Goal: Task Accomplishment & Management: Complete application form

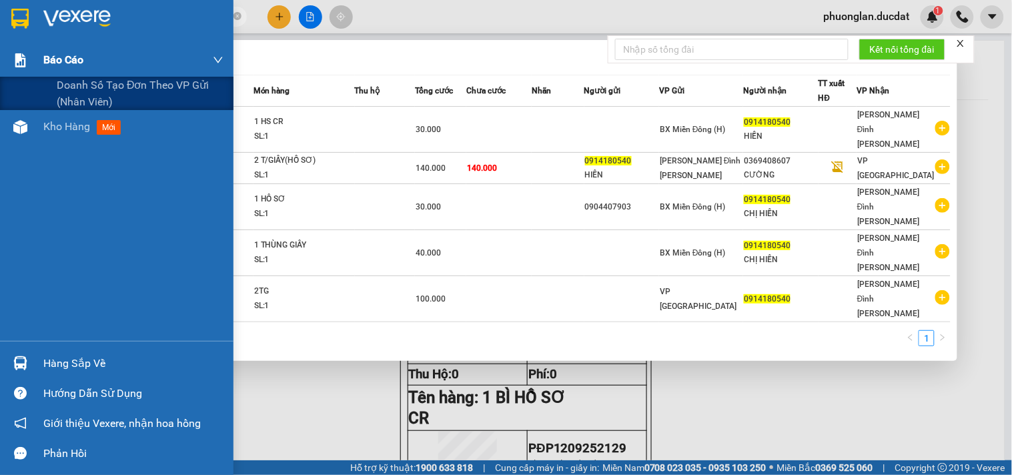
drag, startPoint x: 133, startPoint y: 17, endPoint x: 0, endPoint y: 58, distance: 139.5
click at [0, 58] on section "Kết quả [PERSON_NAME] ( 5 ) Bộ lọc Mã ĐH Trạng thái Món hàng Thu hộ Tổng [PERSO…" at bounding box center [506, 237] width 1012 height 475
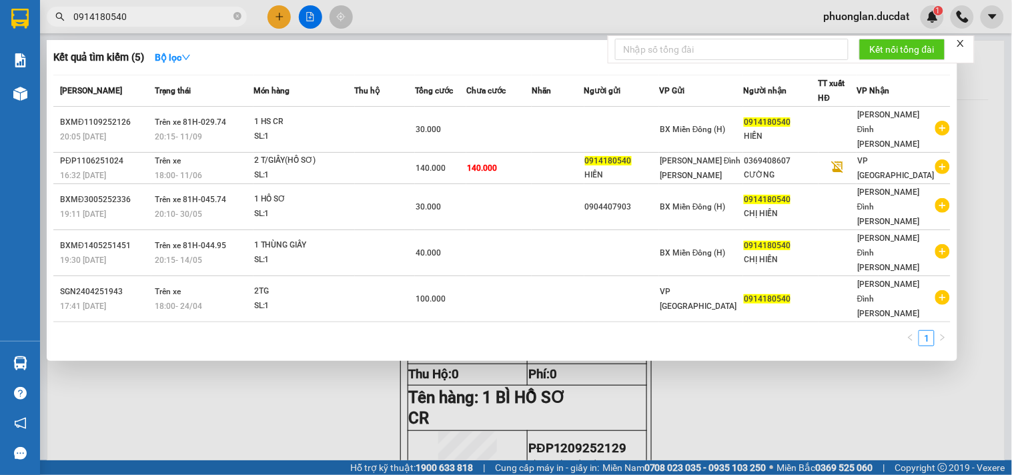
click at [127, 11] on input "0914180540" at bounding box center [151, 16] width 157 height 15
drag, startPoint x: 127, startPoint y: 11, endPoint x: 114, endPoint y: 15, distance: 13.1
click at [114, 15] on input "0914180540" at bounding box center [151, 16] width 157 height 15
click at [149, 17] on input "0914180540" at bounding box center [151, 16] width 157 height 15
type input "0"
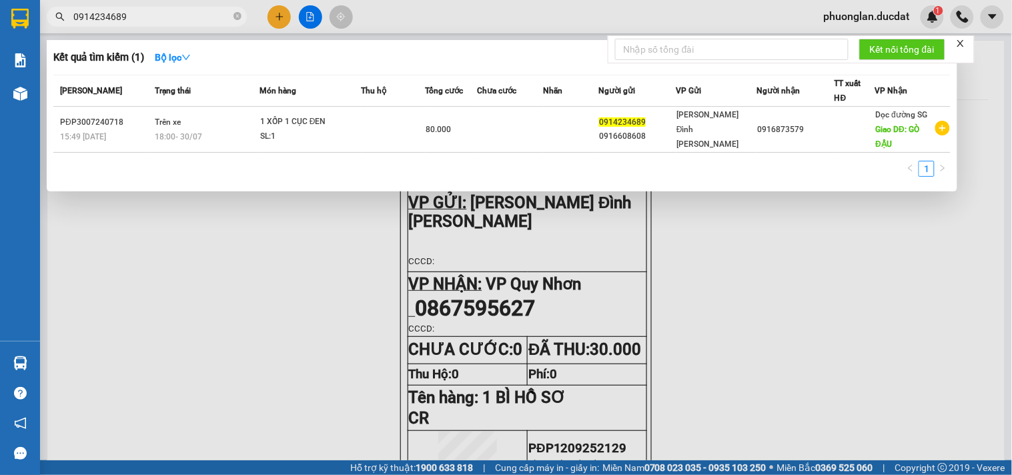
click at [282, 21] on div at bounding box center [506, 237] width 1012 height 475
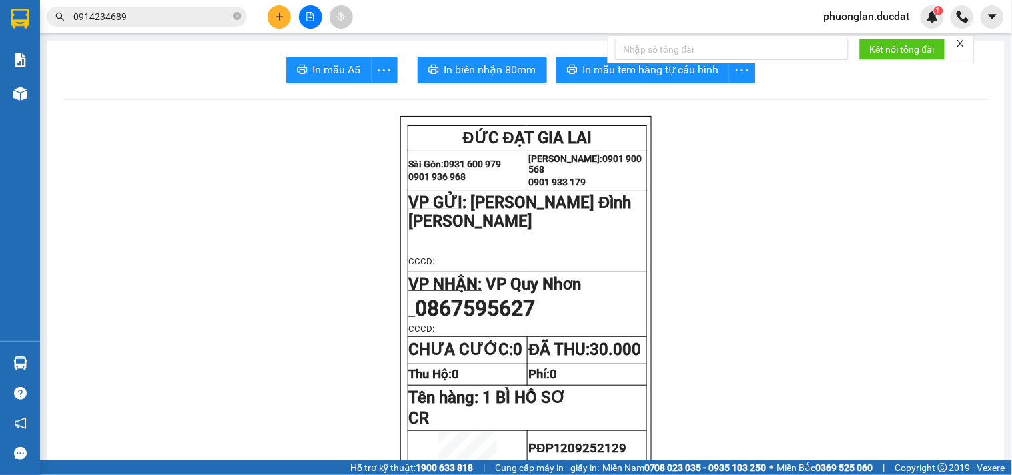
click at [169, 17] on input "0914234689" at bounding box center [151, 16] width 157 height 15
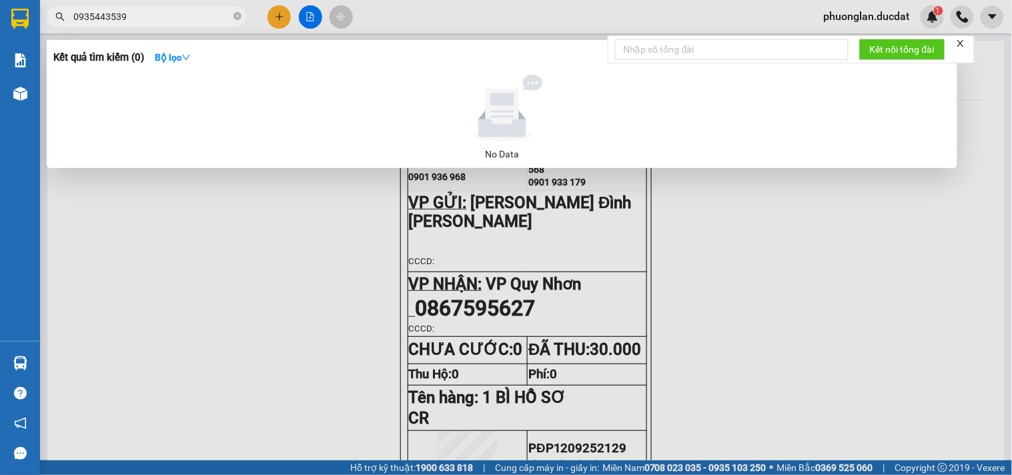
type input "0935443539"
click at [281, 23] on div at bounding box center [506, 237] width 1012 height 475
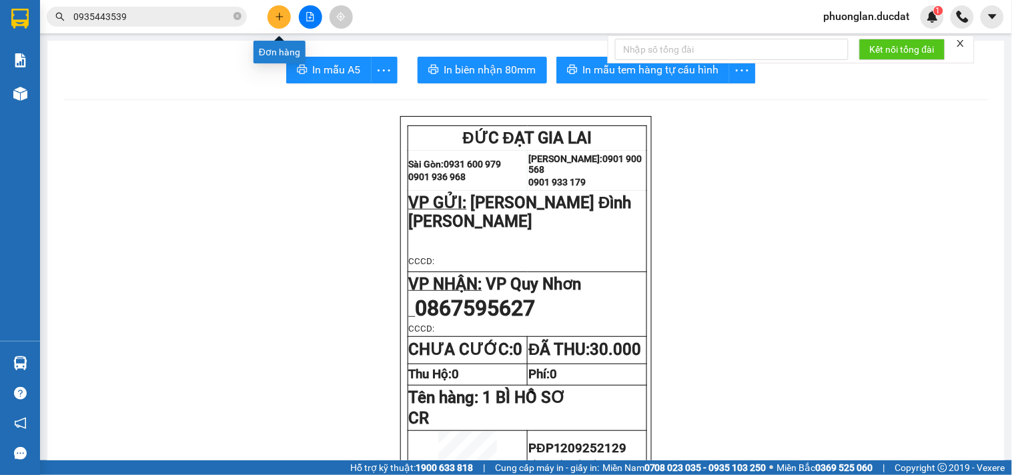
click at [284, 21] on icon "plus" at bounding box center [279, 16] width 9 height 9
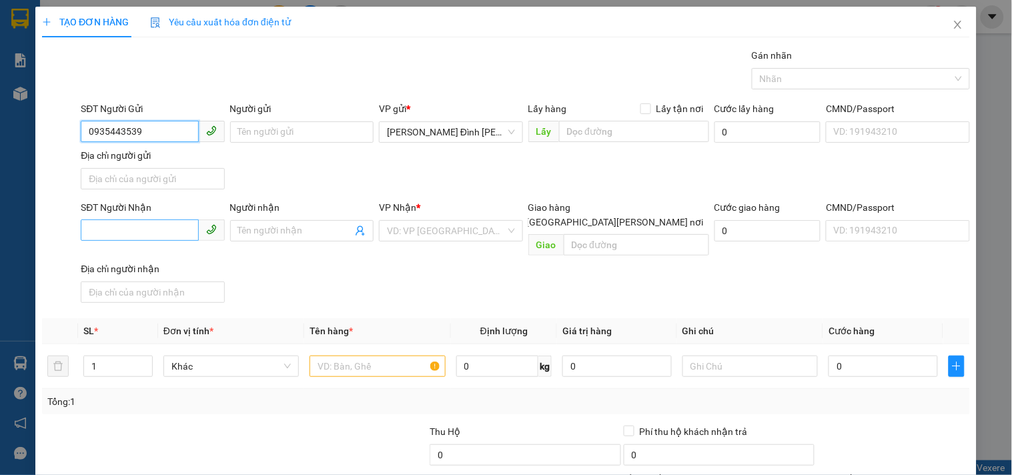
type input "0935443539"
click at [111, 228] on input "SĐT Người Nhận" at bounding box center [139, 229] width 117 height 21
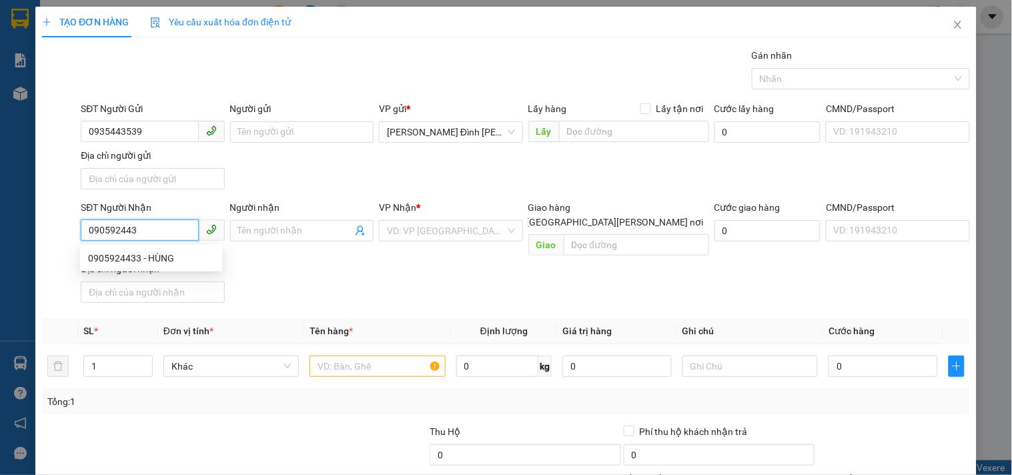
type input "0905924433"
click at [136, 257] on div "0905924433 - HÙNG" at bounding box center [151, 258] width 126 height 15
type input "HÙNG"
type input "0905924433"
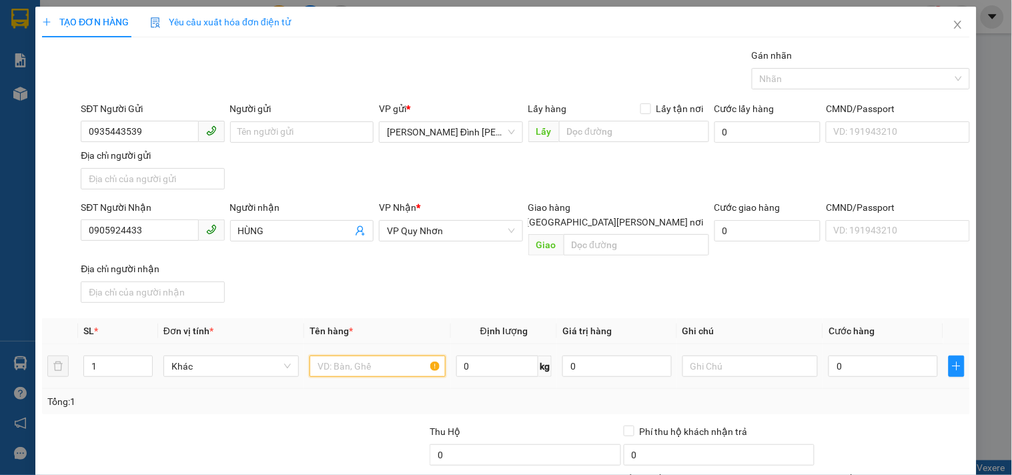
click at [338, 356] on input "text" at bounding box center [377, 366] width 135 height 21
drag, startPoint x: 153, startPoint y: 233, endPoint x: 71, endPoint y: 231, distance: 82.1
click at [71, 231] on div "SĐT Người [PERSON_NAME] 0905924433 Người [PERSON_NAME] [PERSON_NAME] * [PERSON_…" at bounding box center [506, 254] width 931 height 108
click at [366, 356] on input "text" at bounding box center [377, 366] width 135 height 21
type input "1 XỐP SRIENG"
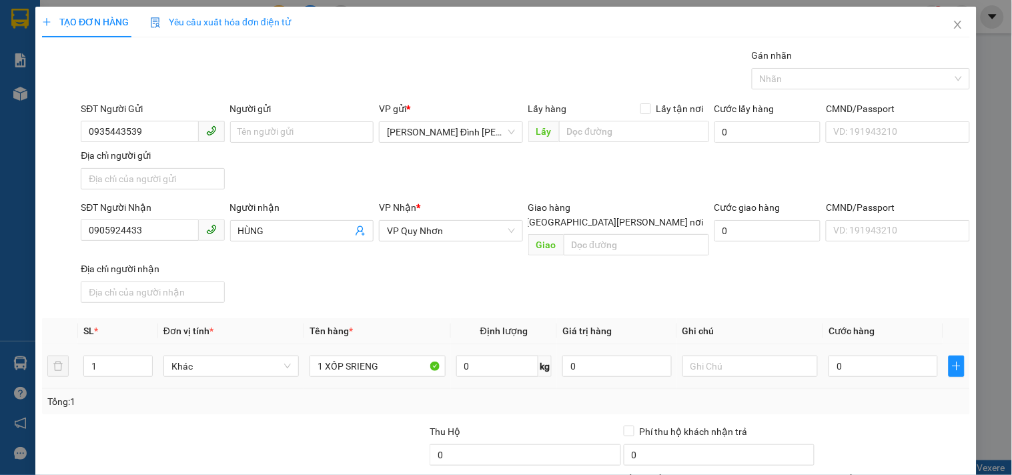
click at [792, 353] on div at bounding box center [749, 366] width 135 height 27
click at [765, 356] on input "text" at bounding box center [749, 366] width 135 height 21
type input "CC 50K"
click at [859, 357] on input "0" at bounding box center [883, 366] width 109 height 21
click at [829, 356] on input "0" at bounding box center [883, 366] width 109 height 21
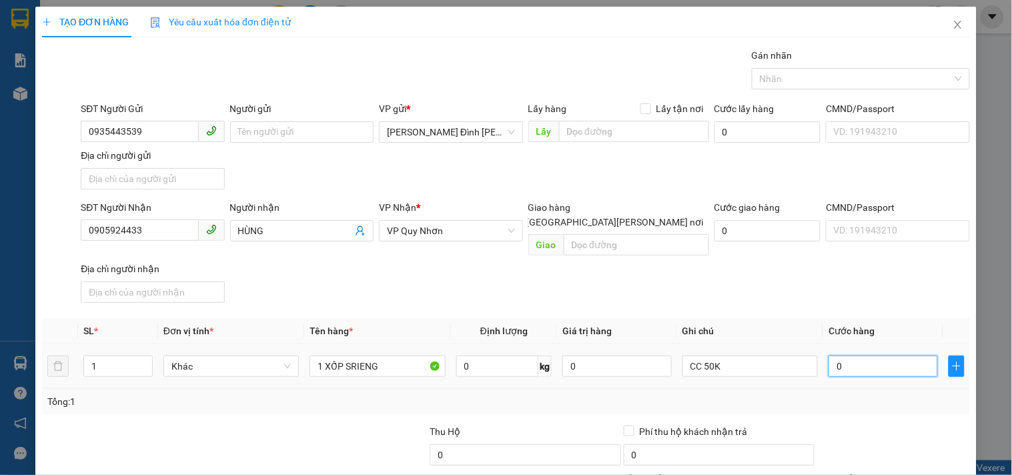
type input "50"
type input "50.000"
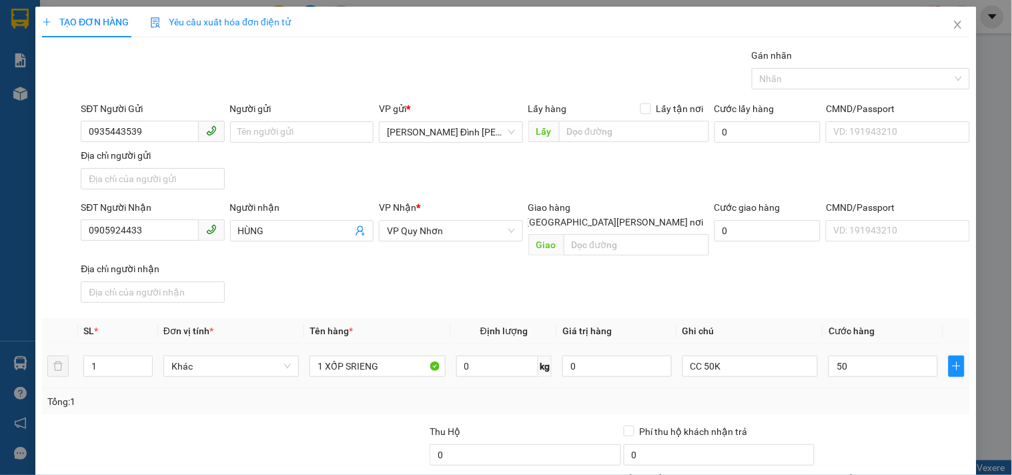
type input "50.000"
click at [828, 394] on div "Tổng: 1" at bounding box center [505, 401] width 917 height 15
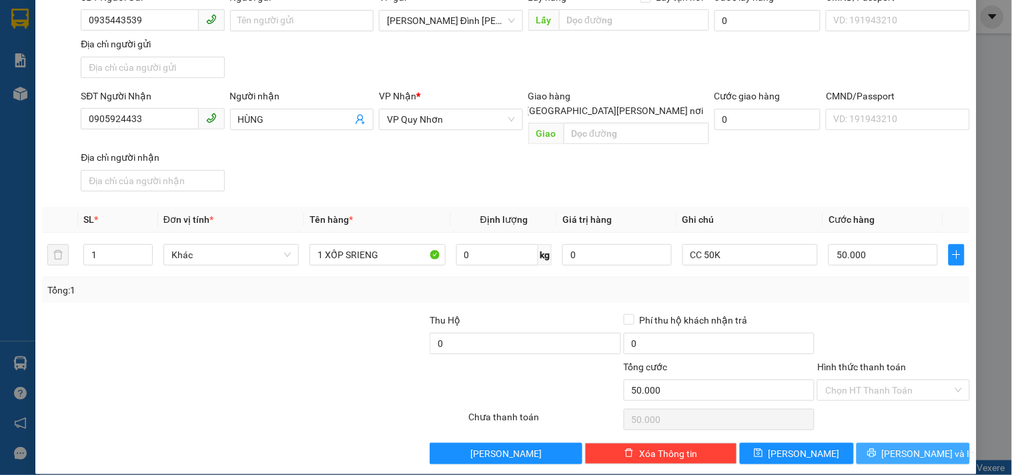
click at [867, 443] on button "[PERSON_NAME] và In" at bounding box center [913, 453] width 113 height 21
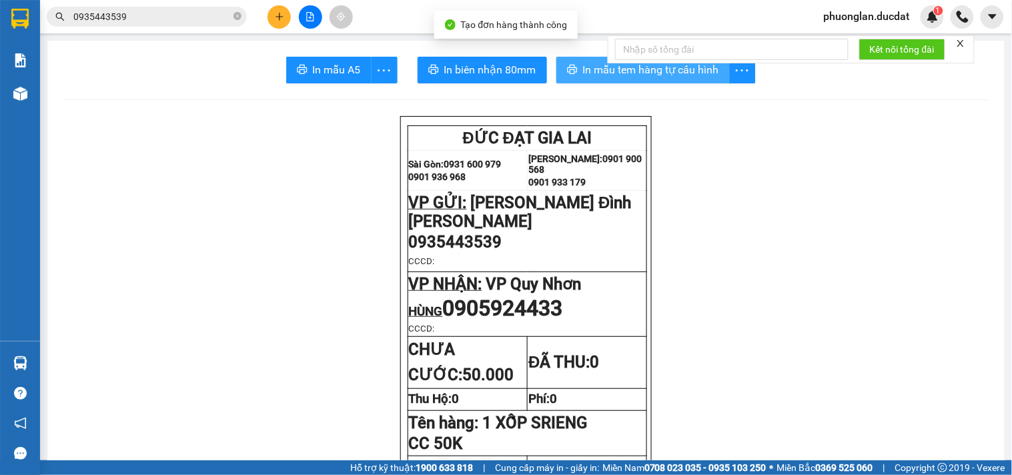
click at [629, 75] on span "In mẫu tem hàng tự cấu hình" at bounding box center [651, 69] width 136 height 17
